Goal: Task Accomplishment & Management: Manage account settings

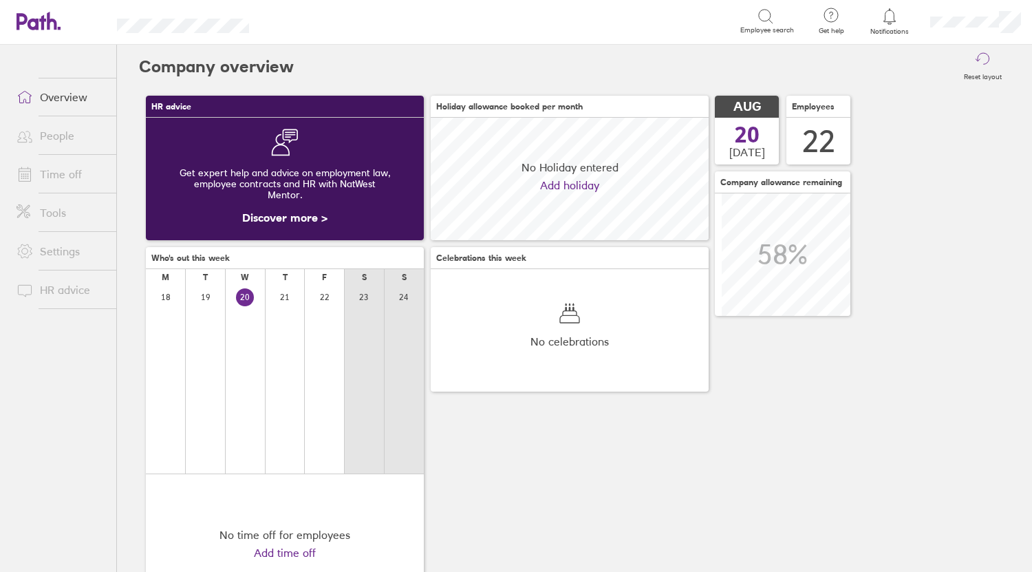
scroll to position [122, 278]
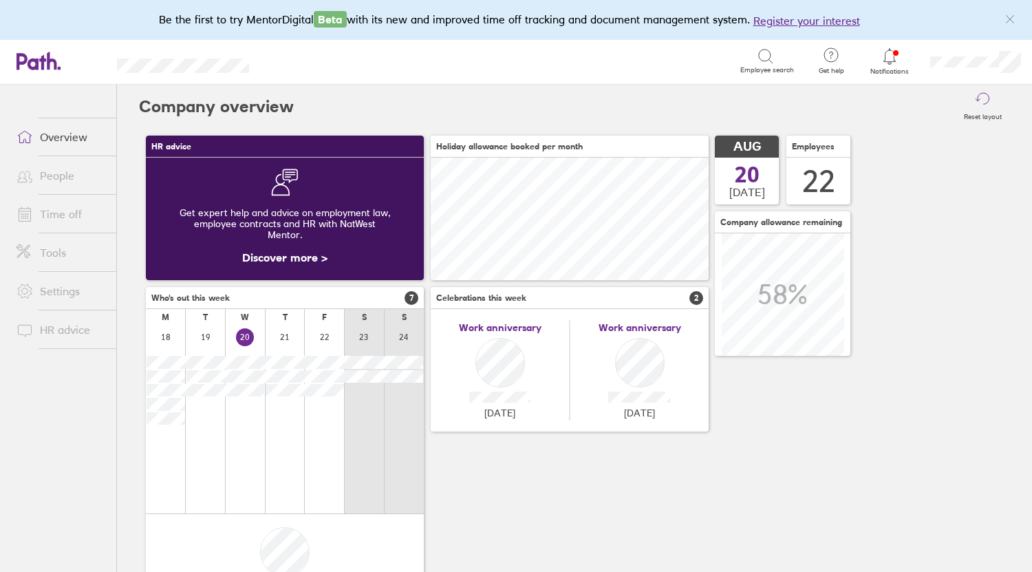
click at [61, 177] on link "People" at bounding box center [61, 176] width 111 height 28
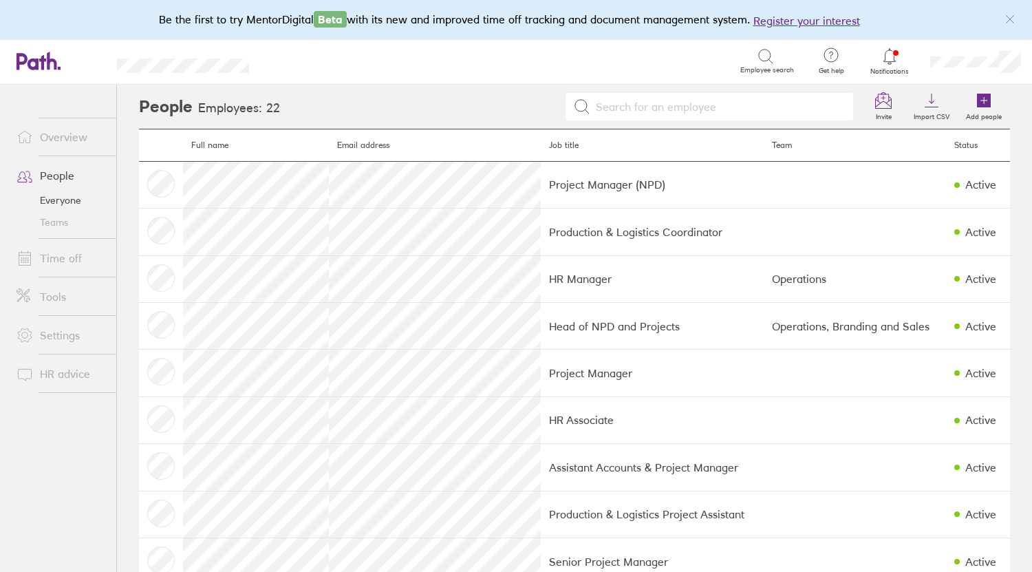
click at [64, 259] on link "Time off" at bounding box center [61, 258] width 111 height 28
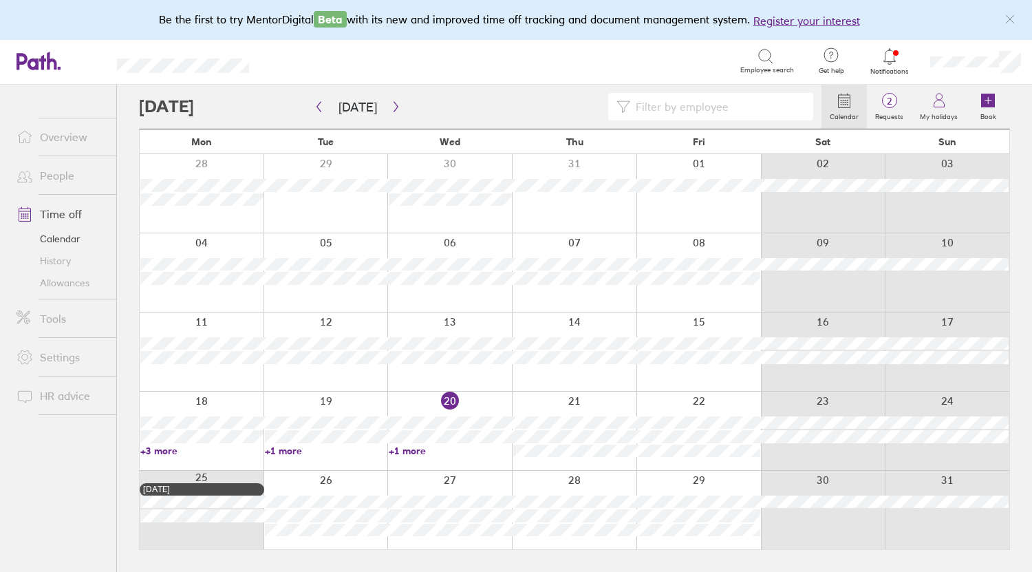
click at [408, 451] on link "+1 more" at bounding box center [450, 450] width 123 height 12
click at [484, 99] on div at bounding box center [480, 107] width 682 height 28
click at [885, 69] on span "Notifications" at bounding box center [889, 71] width 45 height 8
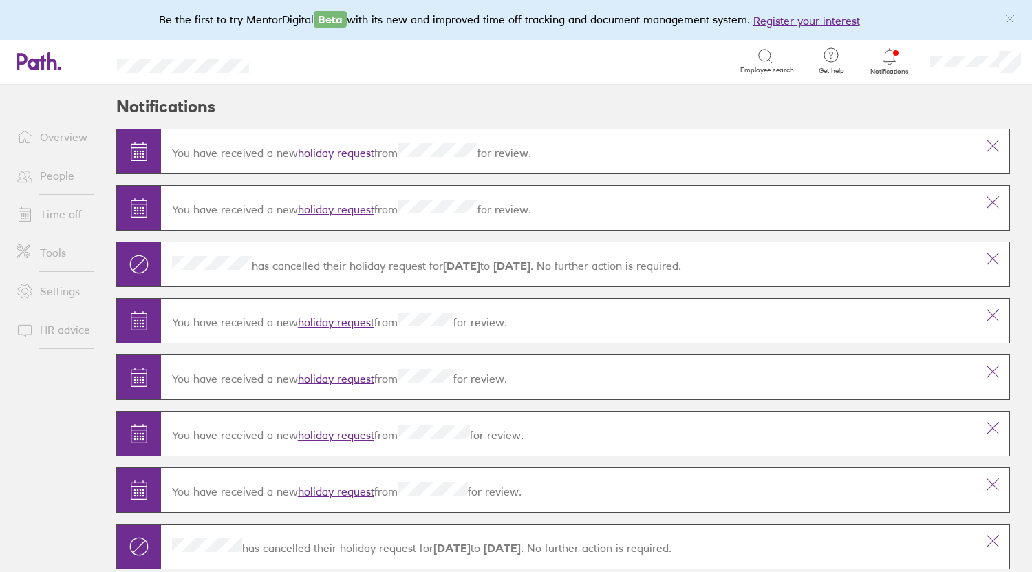
click at [351, 156] on link "holiday request" at bounding box center [336, 153] width 76 height 14
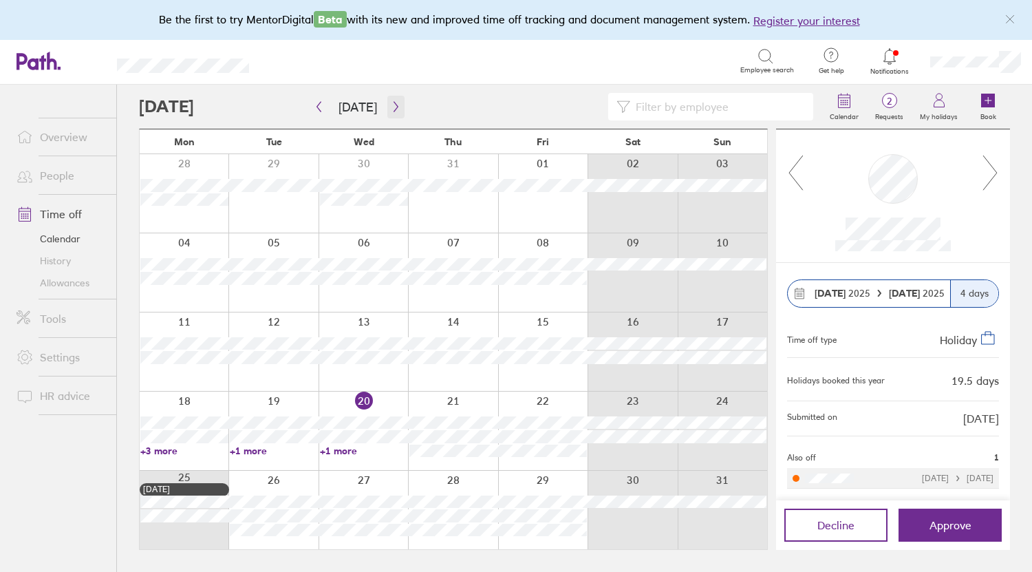
click at [393, 103] on icon "button" at bounding box center [396, 106] width 10 height 11
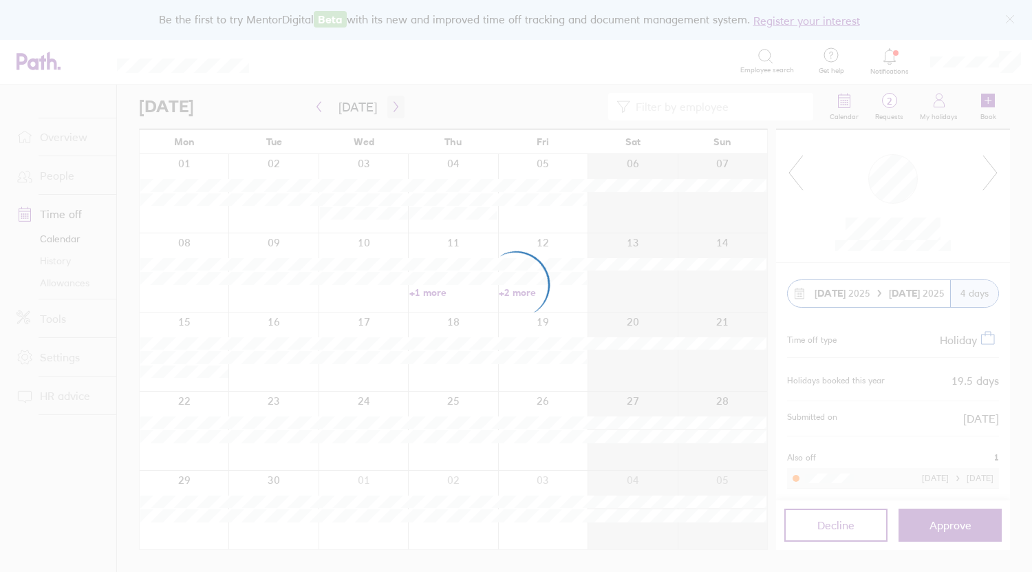
click at [393, 103] on div at bounding box center [516, 286] width 1032 height 572
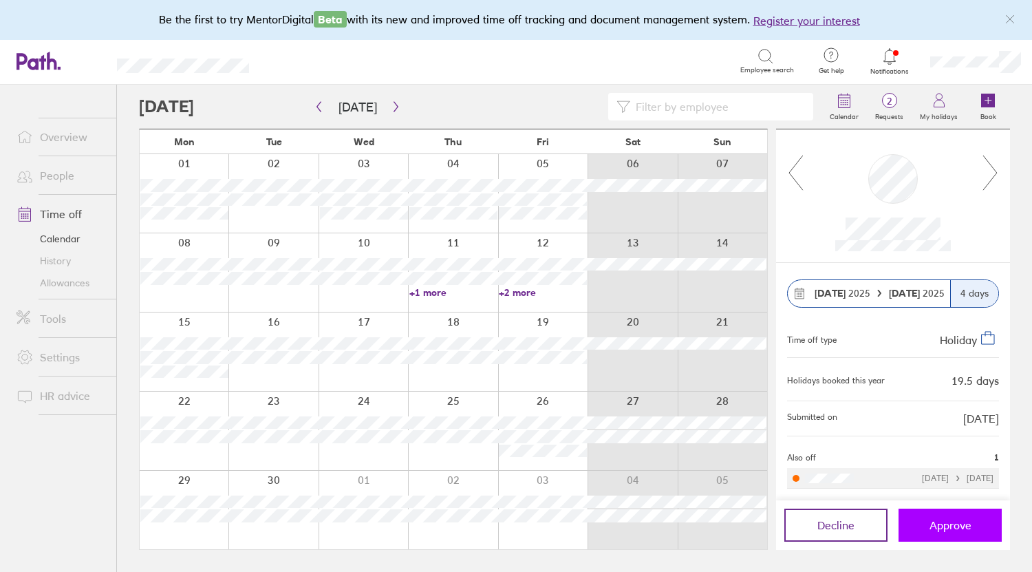
click at [965, 528] on span "Approve" at bounding box center [950, 525] width 42 height 12
click at [518, 293] on link "+2 more" at bounding box center [543, 292] width 88 height 12
click at [941, 523] on span "Approve" at bounding box center [950, 525] width 42 height 12
click at [953, 530] on span "Approve" at bounding box center [950, 525] width 42 height 12
